Goal: Information Seeking & Learning: Learn about a topic

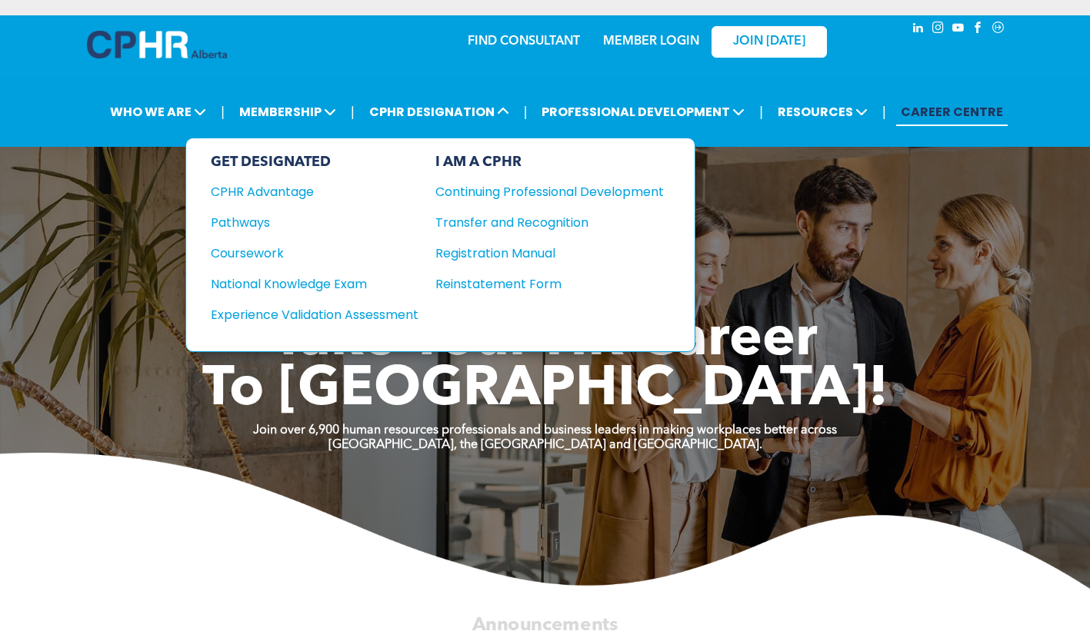
click at [515, 195] on div "Continuing Professional Development" at bounding box center [537, 191] width 205 height 19
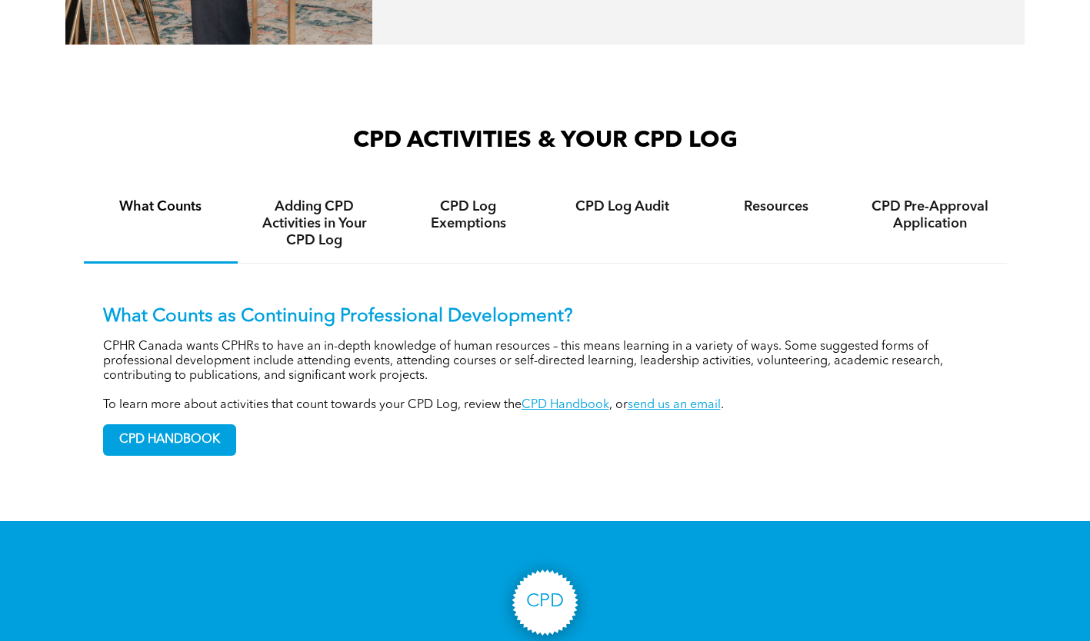
scroll to position [846, 0]
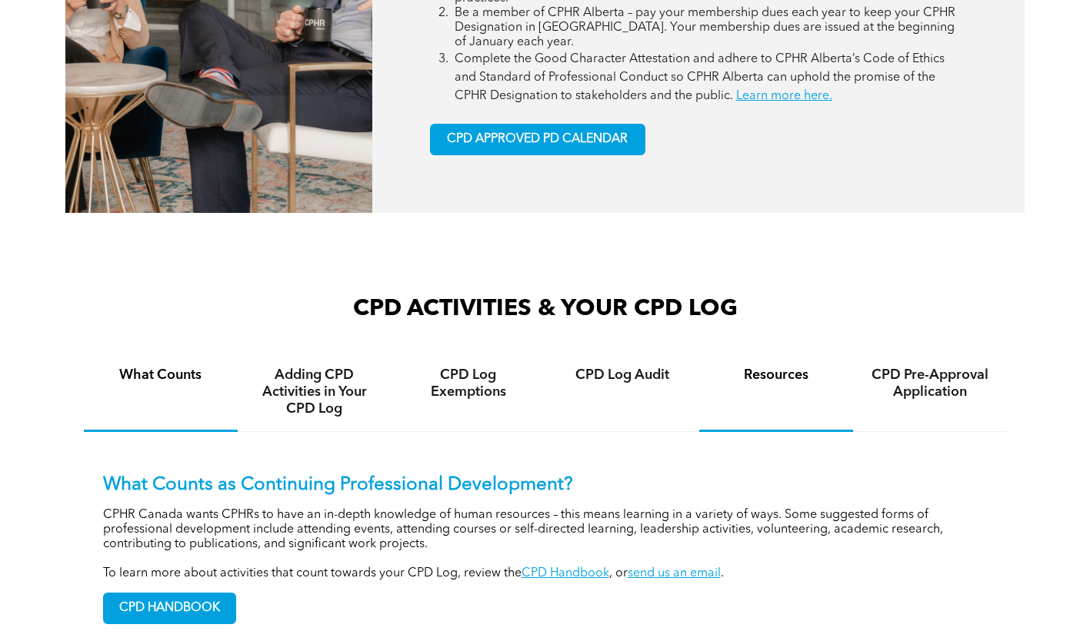
click at [734, 389] on div "Resources" at bounding box center [776, 392] width 154 height 79
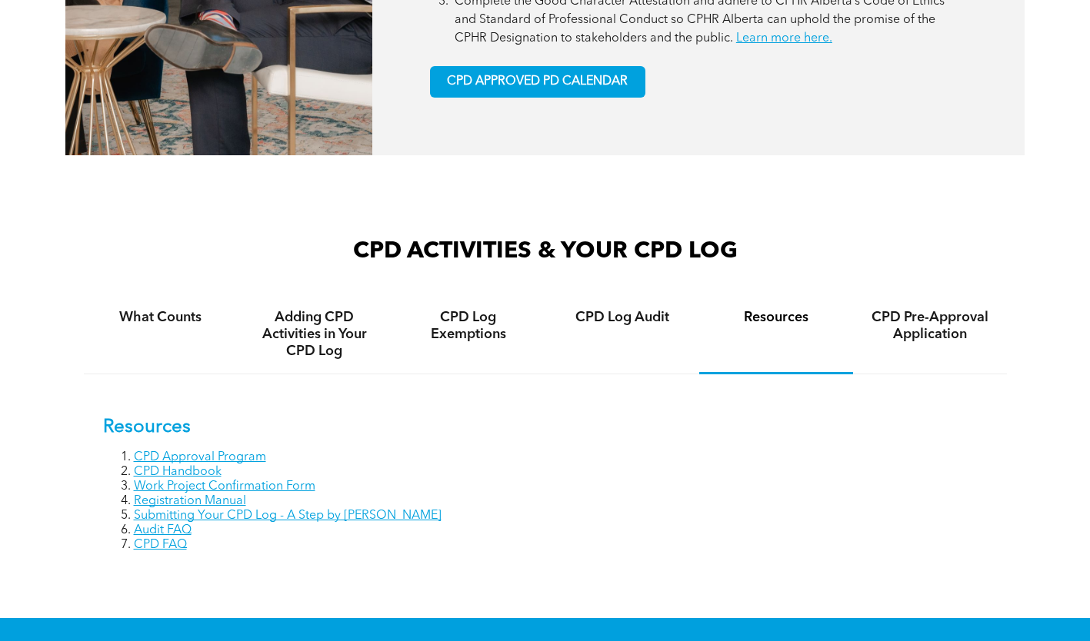
scroll to position [1077, 0]
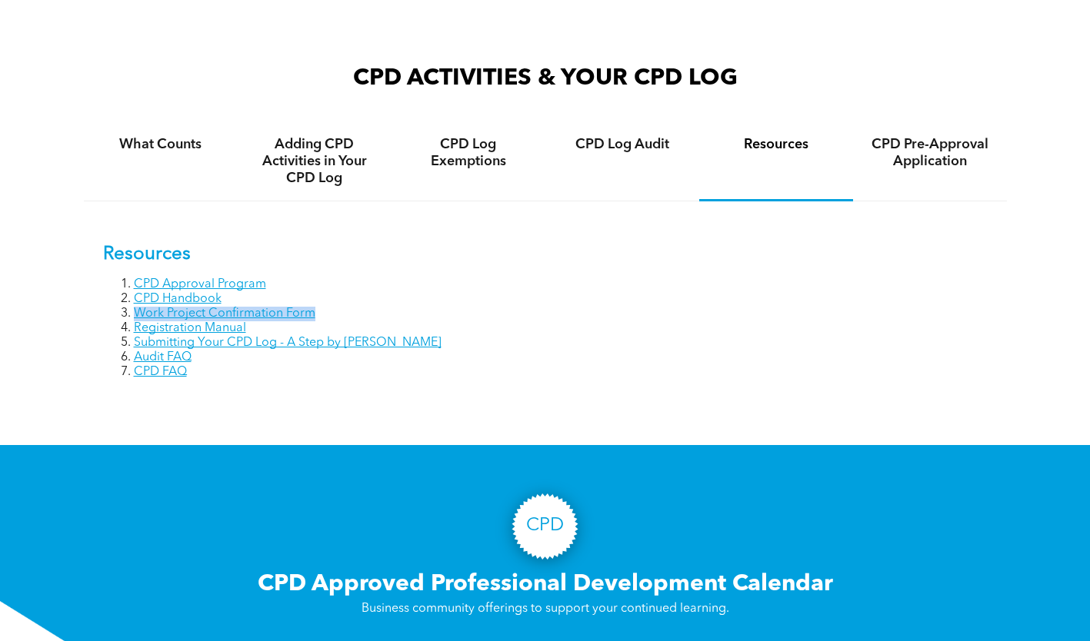
drag, startPoint x: 322, startPoint y: 319, endPoint x: 138, endPoint y: 311, distance: 184.0
click at [138, 311] on li "Work Project Confirmation Form" at bounding box center [561, 314] width 854 height 15
copy link "Work Project Confirmation Form"
click at [218, 312] on link "Work Project Confirmation Form" at bounding box center [225, 314] width 182 height 12
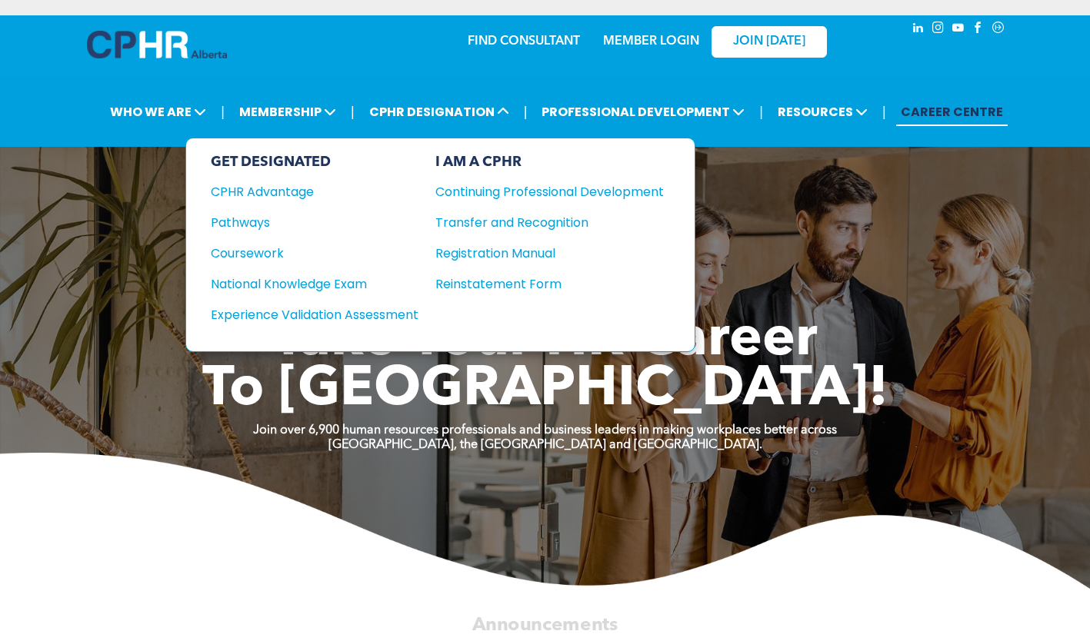
click at [499, 194] on div "Continuing Professional Development" at bounding box center [537, 191] width 205 height 19
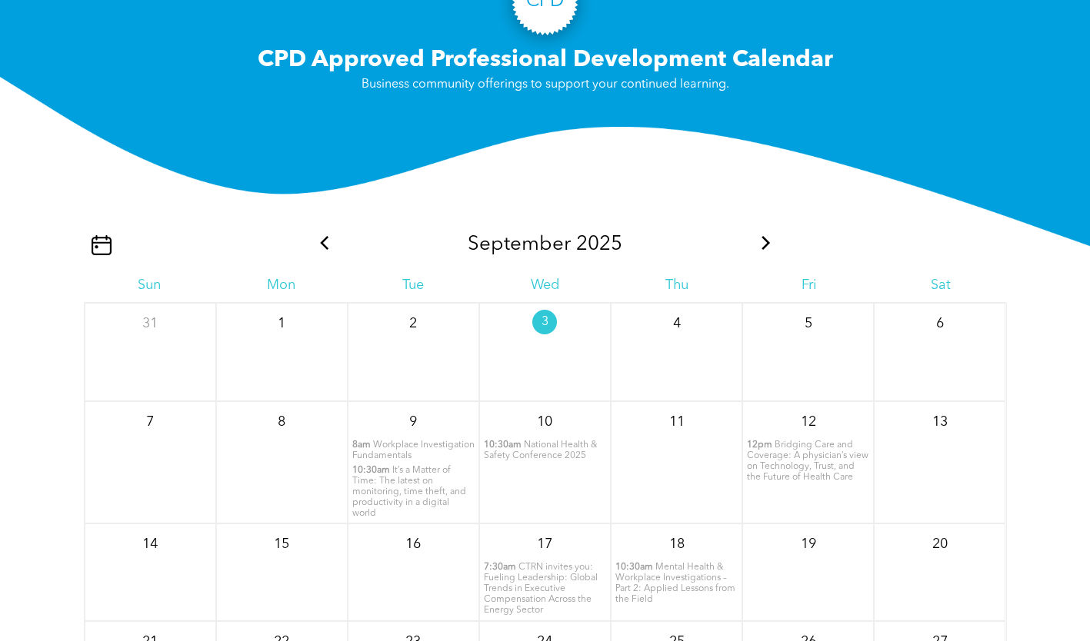
scroll to position [1154, 0]
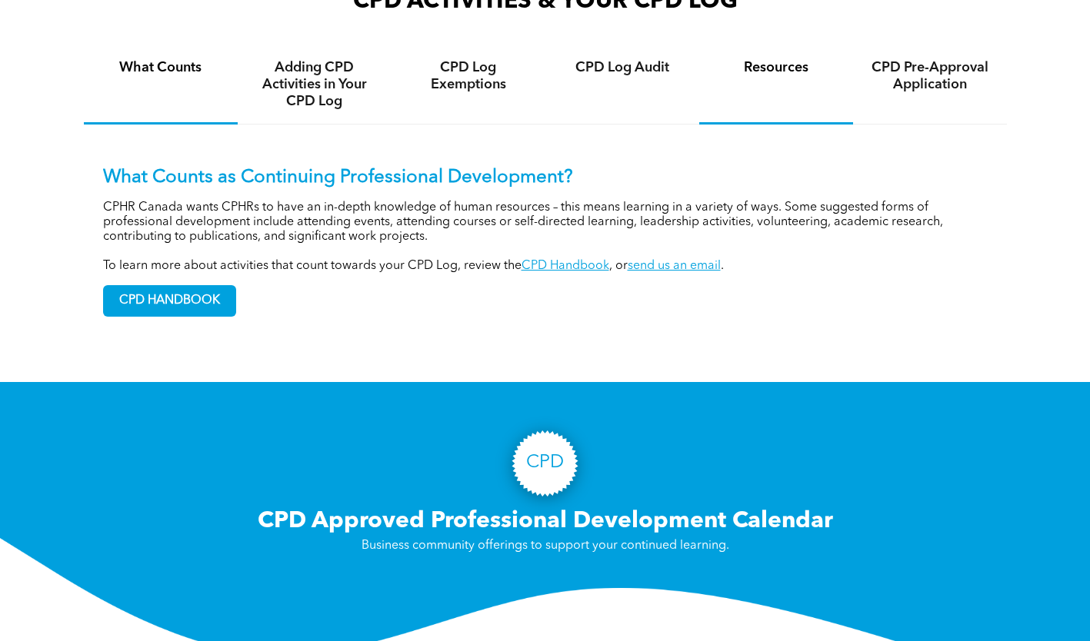
click at [777, 82] on div "Resources" at bounding box center [776, 84] width 154 height 79
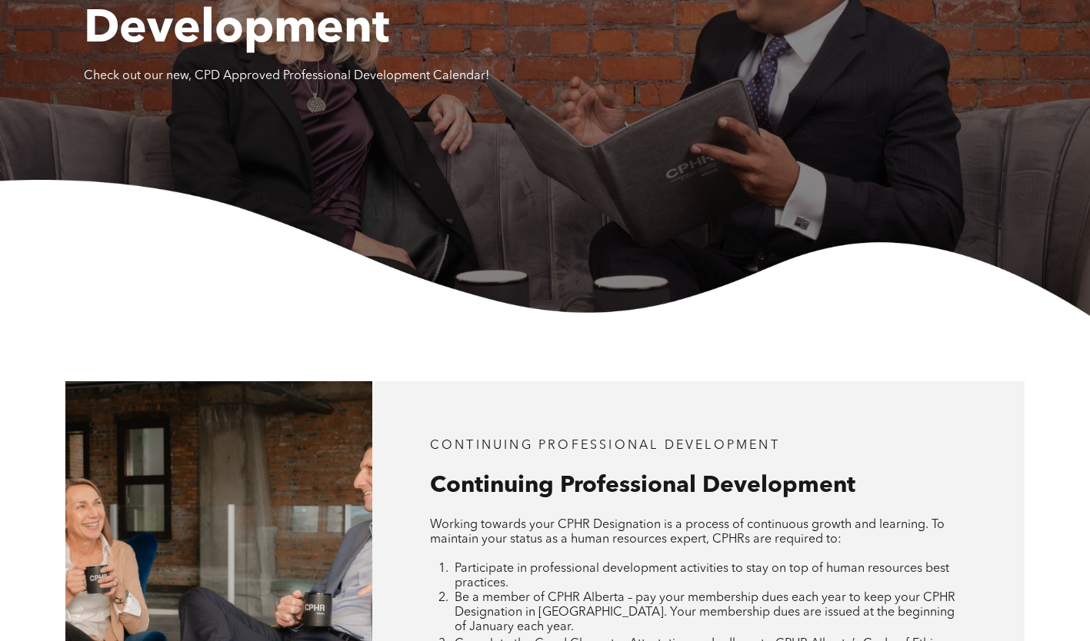
scroll to position [0, 0]
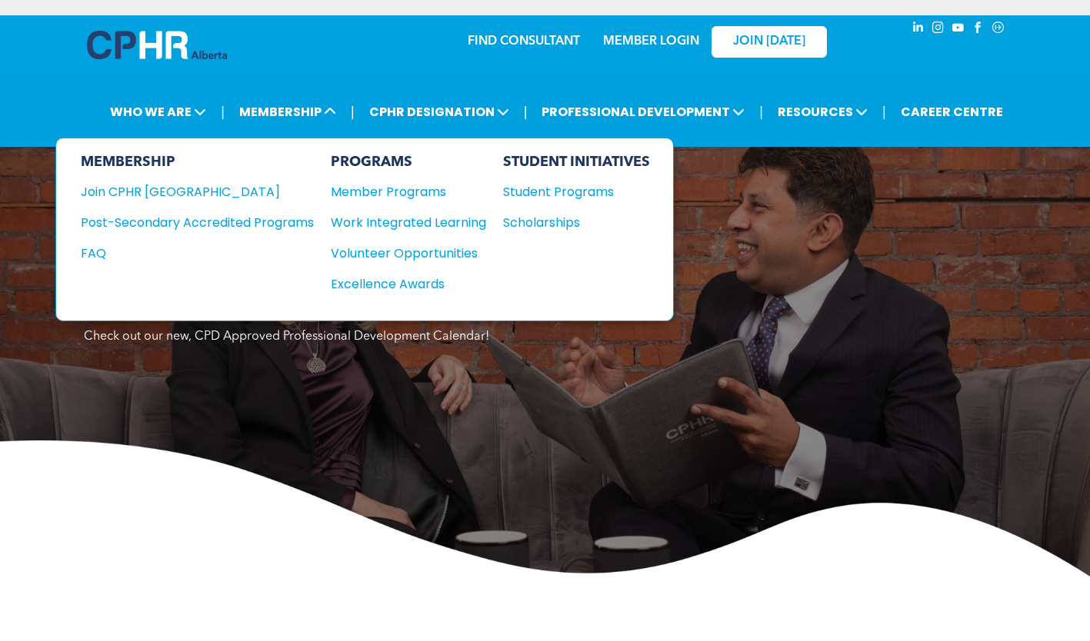
click at [419, 195] on div "Member Programs" at bounding box center [401, 191] width 140 height 19
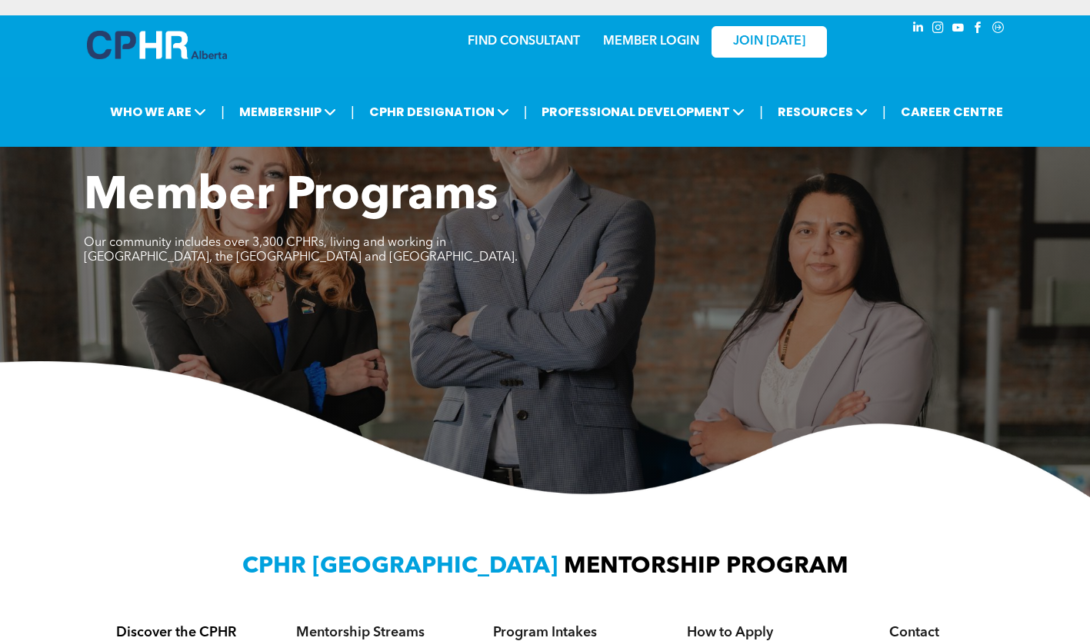
scroll to position [308, 0]
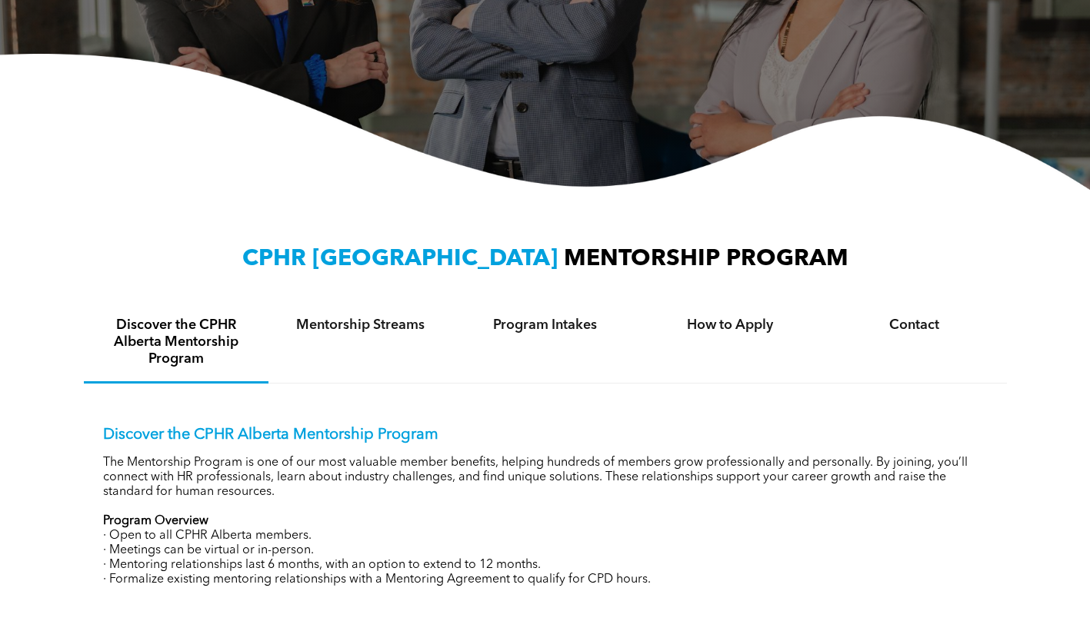
click at [381, 302] on div "CPHR ALBERTA MENTORSHIP PROGRAM Discover the CPHR Alberta Mentorship Program Me…" at bounding box center [545, 425] width 923 height 363
click at [377, 328] on h4 "Mentorship Streams" at bounding box center [360, 325] width 157 height 17
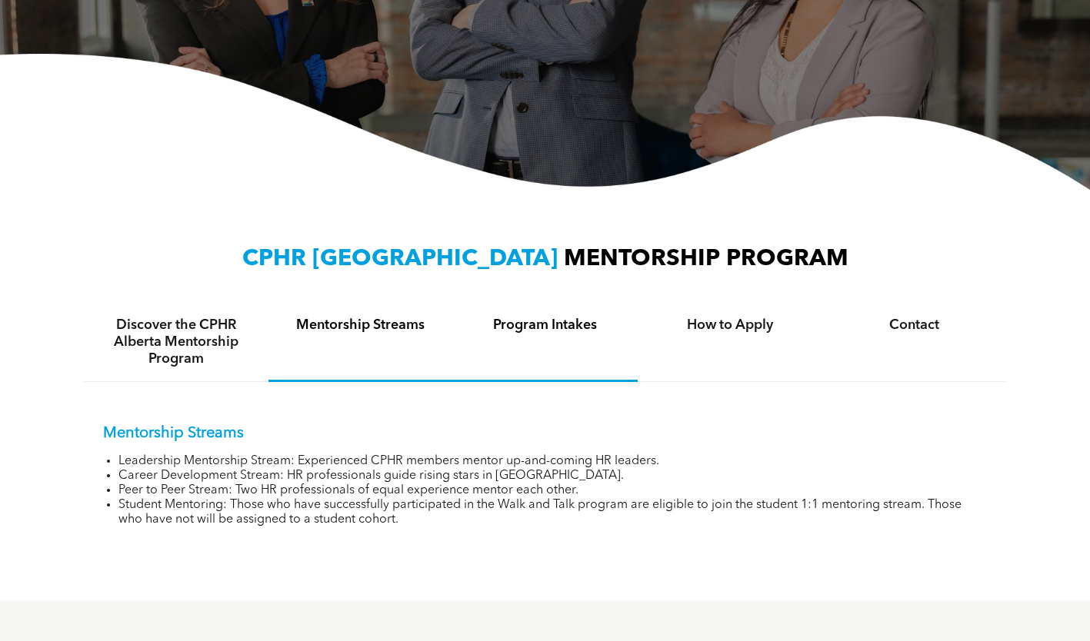
click at [538, 327] on h4 "Program Intakes" at bounding box center [545, 325] width 157 height 17
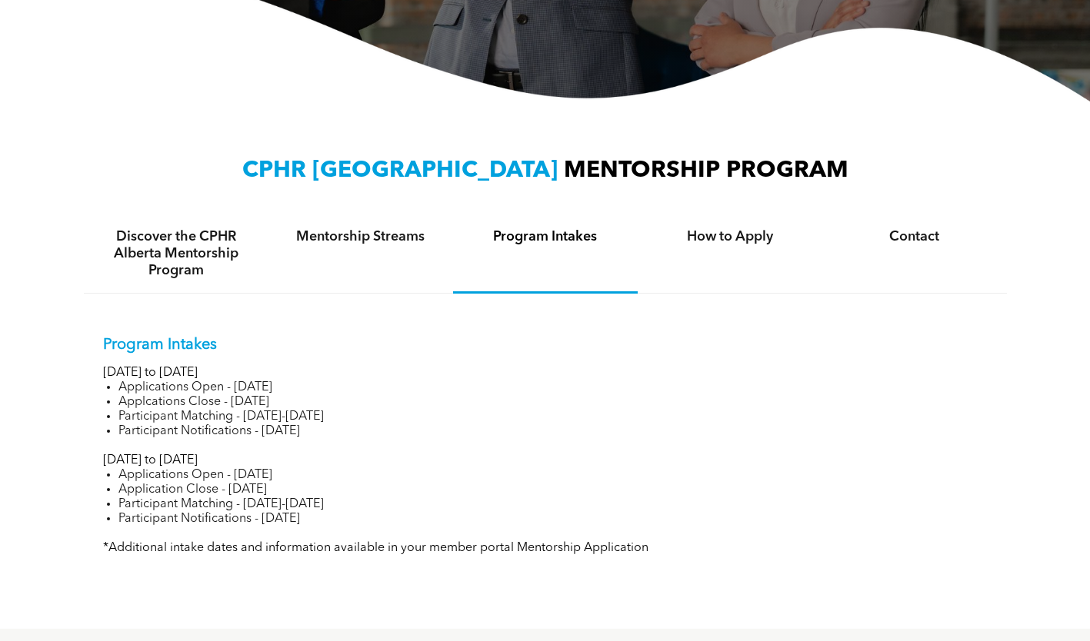
scroll to position [461, 0]
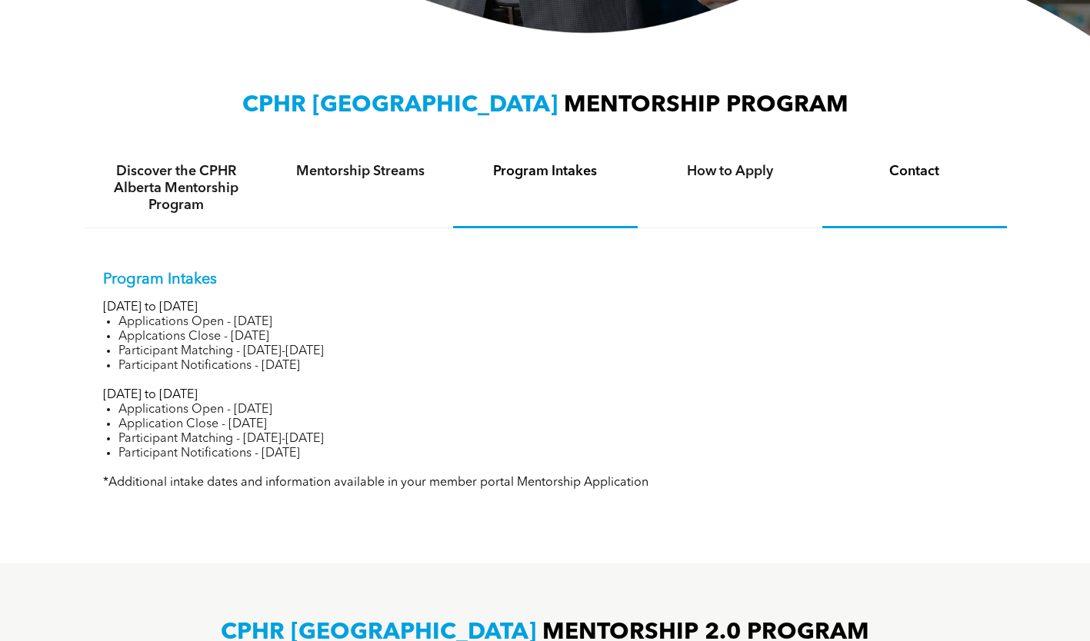
click at [910, 195] on div "Contact" at bounding box center [914, 188] width 185 height 79
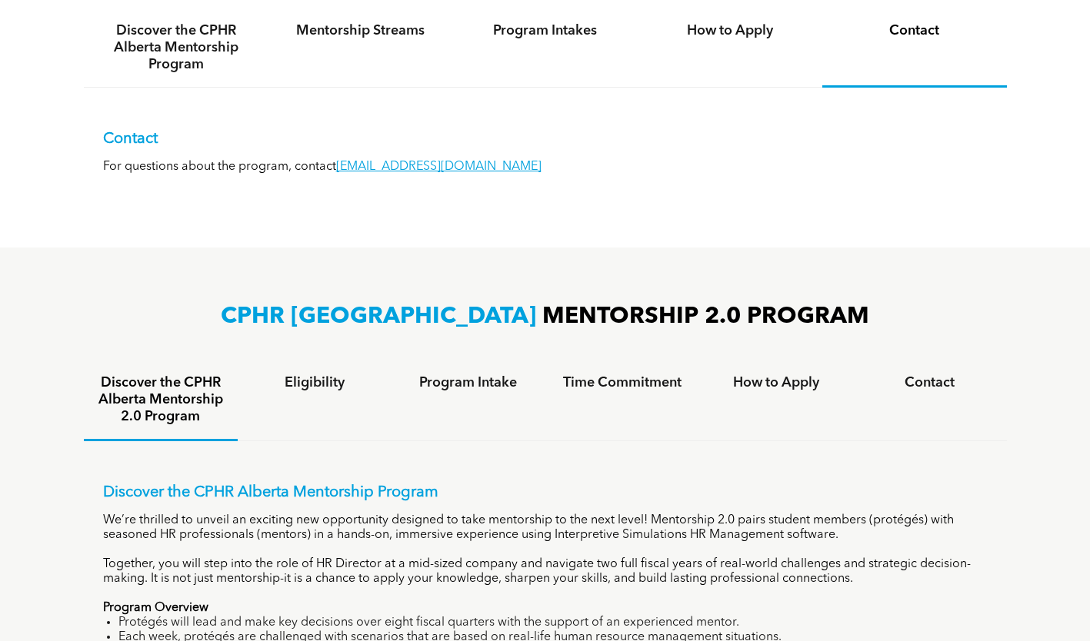
scroll to position [692, 0]
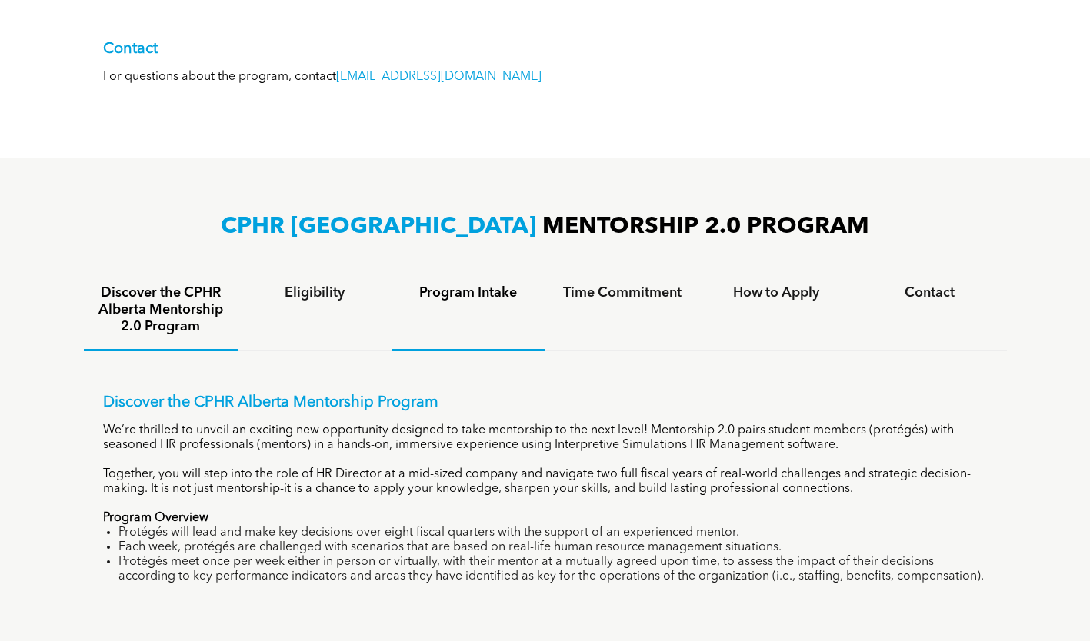
click at [454, 299] on h4 "Program Intake" at bounding box center [468, 293] width 126 height 17
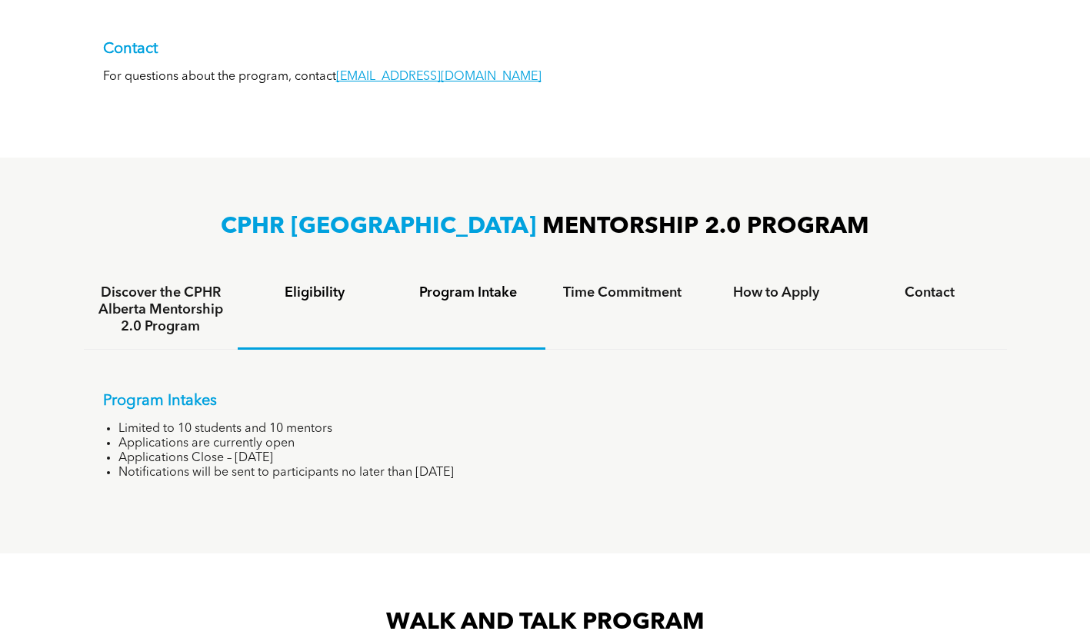
click at [292, 292] on h4 "Eligibility" at bounding box center [315, 293] width 126 height 17
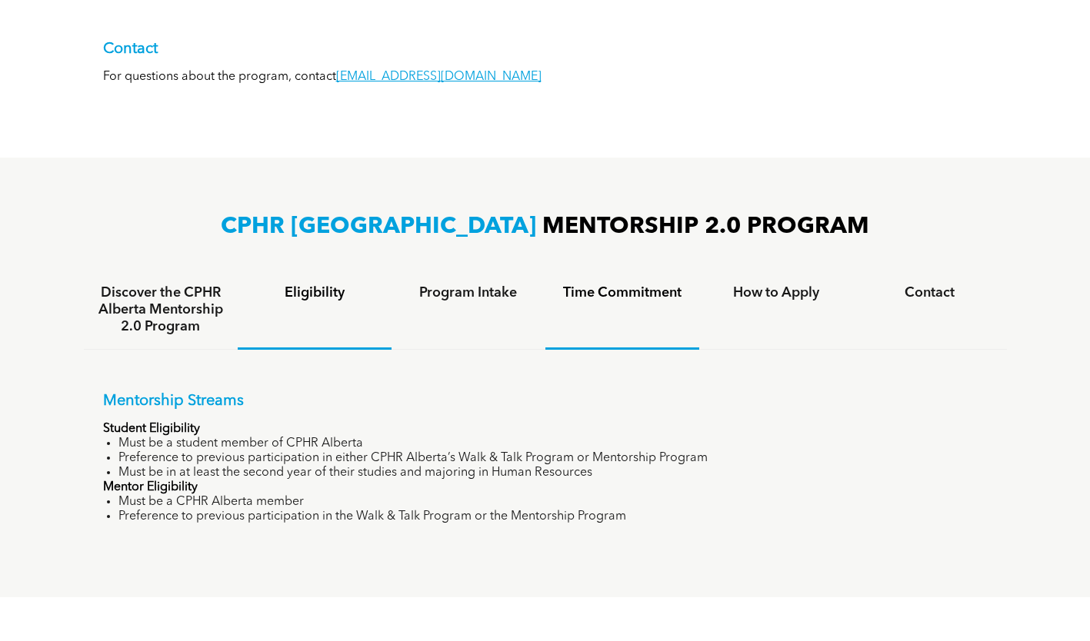
click at [567, 290] on h4 "Time Commitment" at bounding box center [622, 293] width 126 height 17
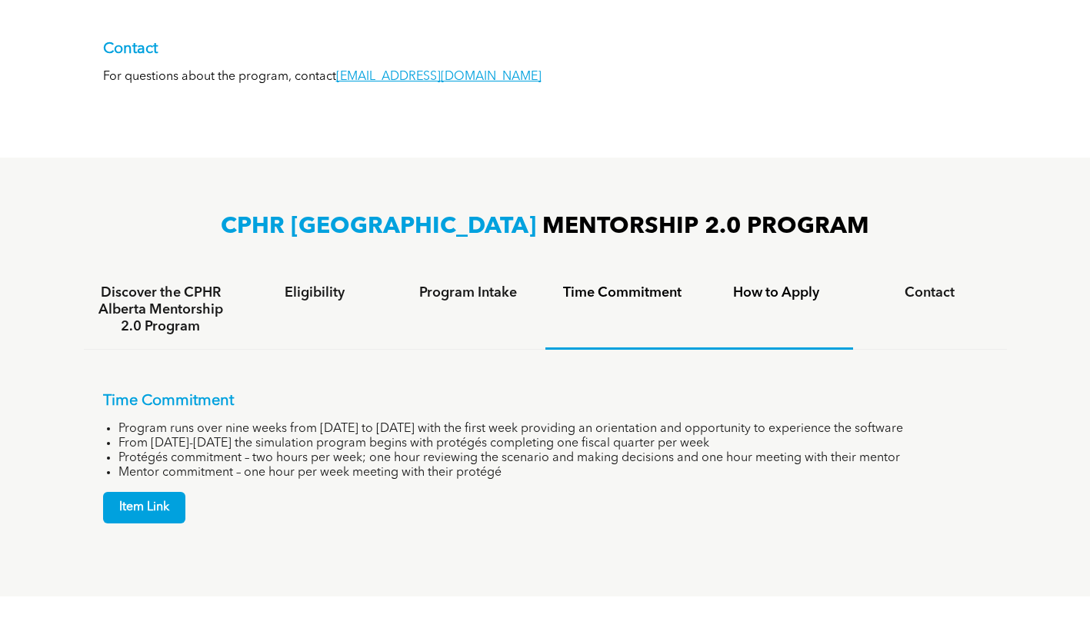
click at [761, 293] on h4 "How to Apply" at bounding box center [776, 293] width 126 height 17
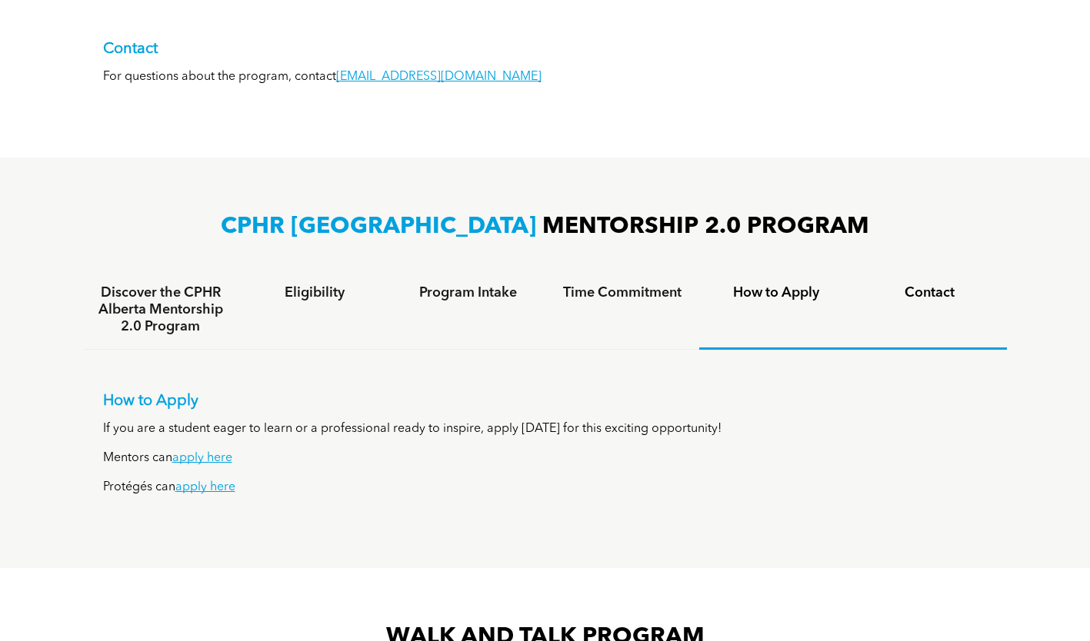
click at [895, 287] on h4 "Contact" at bounding box center [930, 293] width 126 height 17
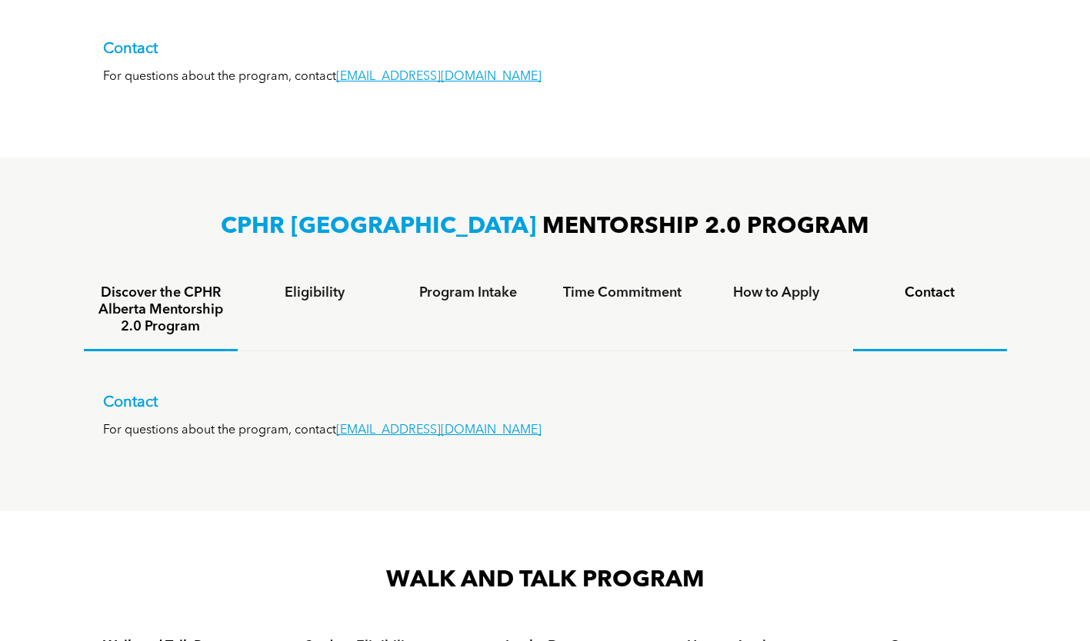
click at [189, 316] on h4 "Discover the CPHR Alberta Mentorship 2.0 Program" at bounding box center [161, 310] width 126 height 51
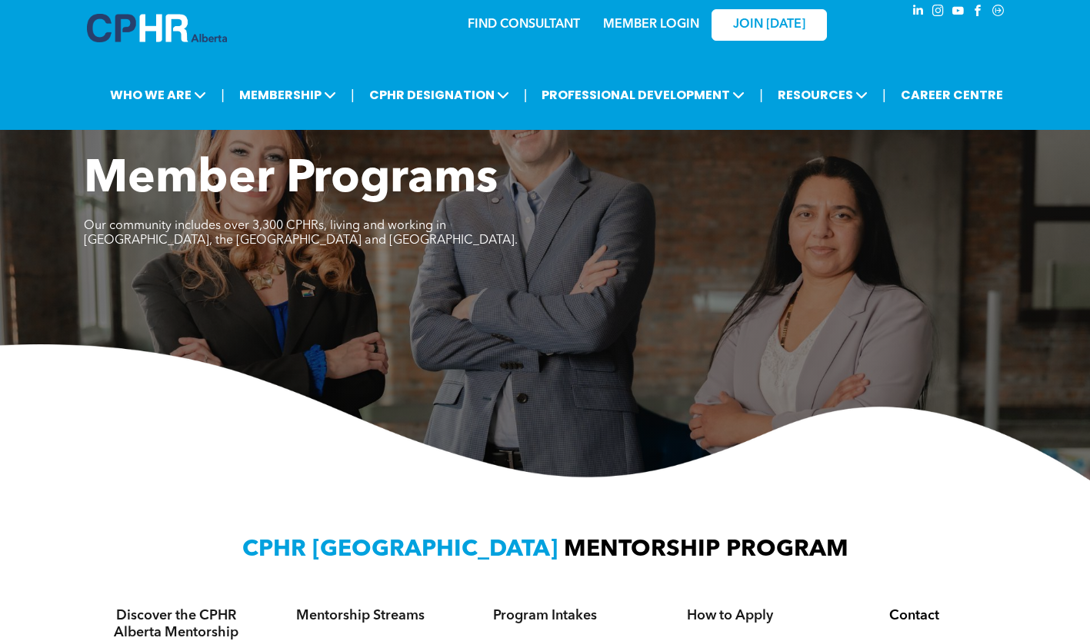
scroll to position [0, 0]
